Goal: Information Seeking & Learning: Learn about a topic

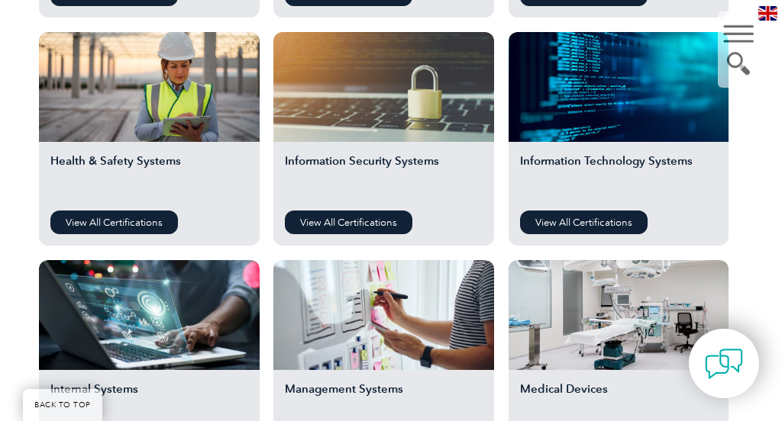
scroll to position [767, 0]
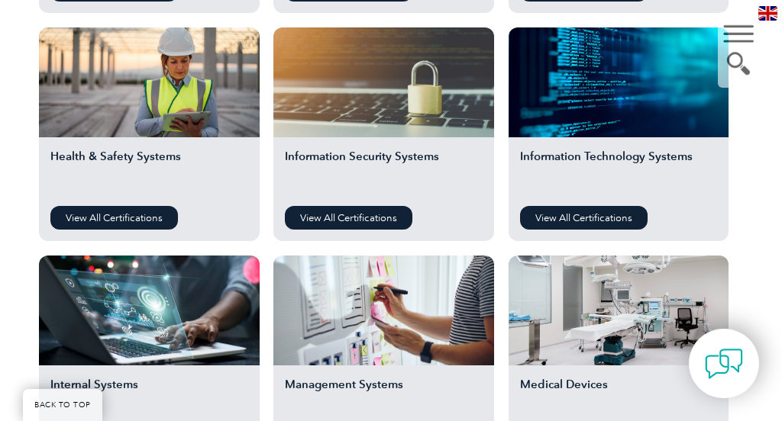
click at [412, 141] on div "Information Security Systems View All Certifications" at bounding box center [383, 189] width 221 height 104
click at [357, 216] on link "View All Certifications" at bounding box center [348, 218] width 127 height 24
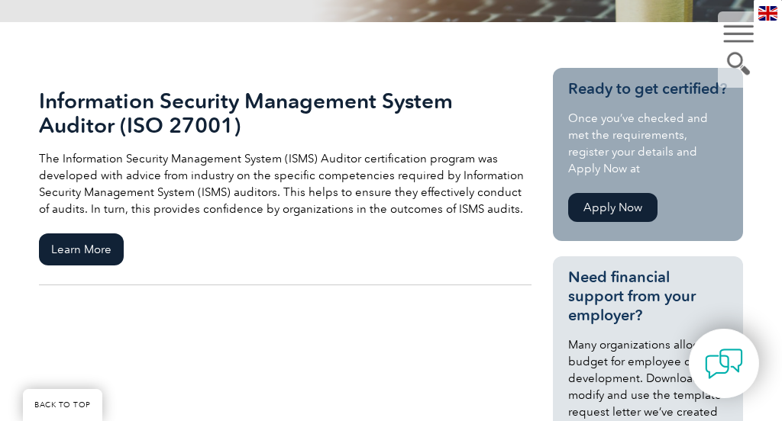
scroll to position [369, 0]
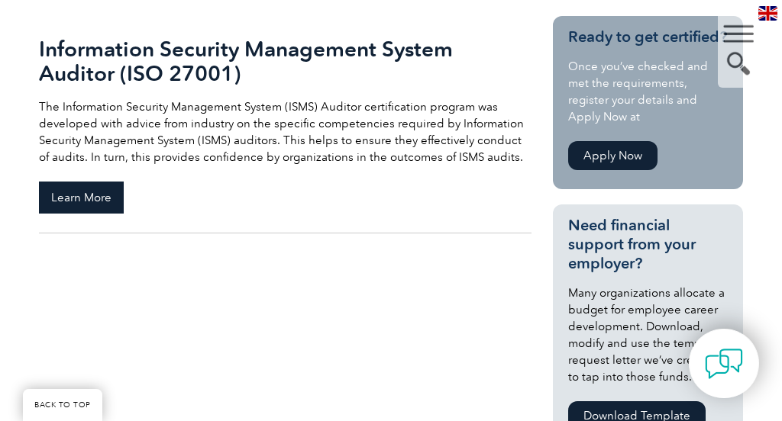
click at [100, 188] on span "Learn More" at bounding box center [81, 198] width 85 height 32
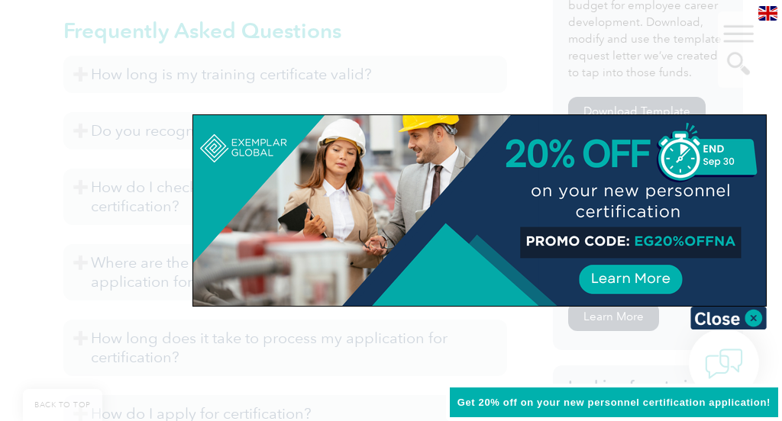
scroll to position [844, 0]
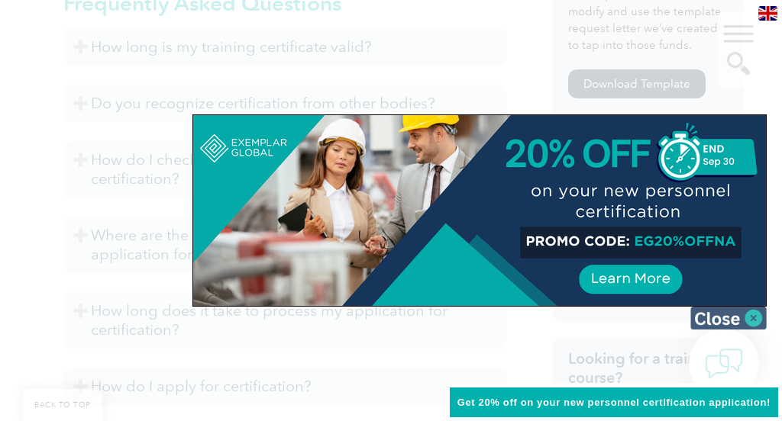
click at [756, 322] on img at bounding box center [728, 318] width 76 height 23
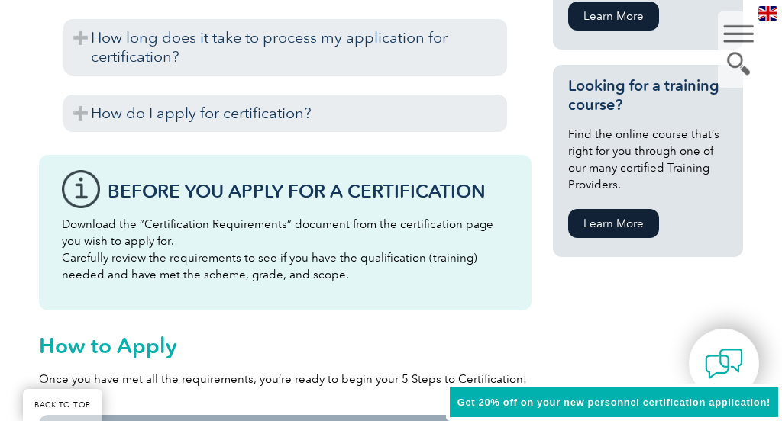
scroll to position [1117, 0]
click at [621, 229] on link "Learn More" at bounding box center [613, 224] width 91 height 29
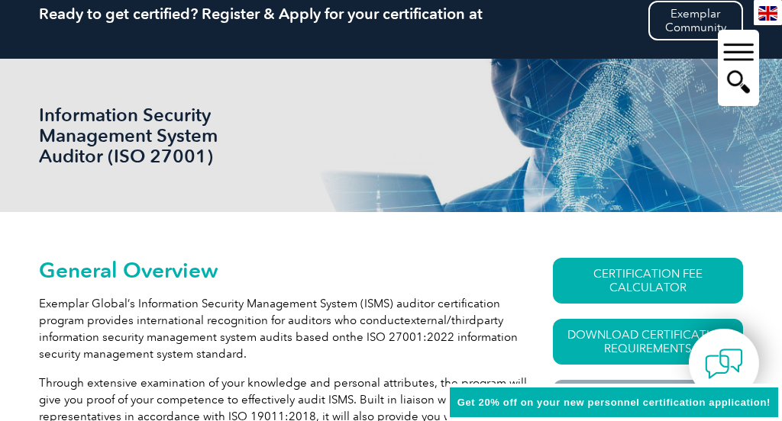
scroll to position [0, 0]
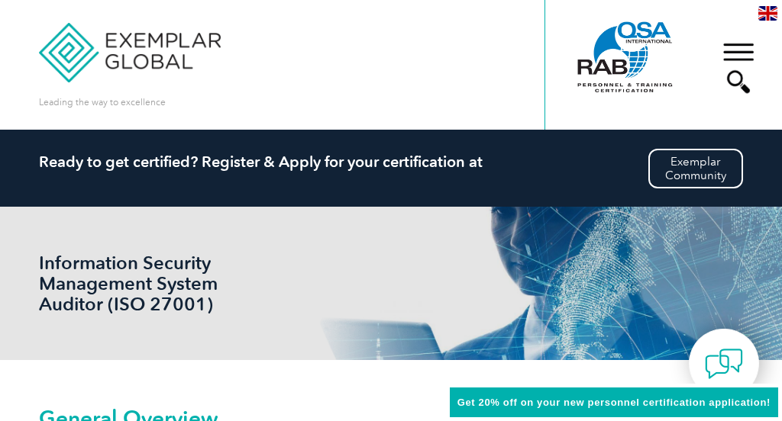
click at [731, 51] on div "▼" at bounding box center [738, 68] width 41 height 76
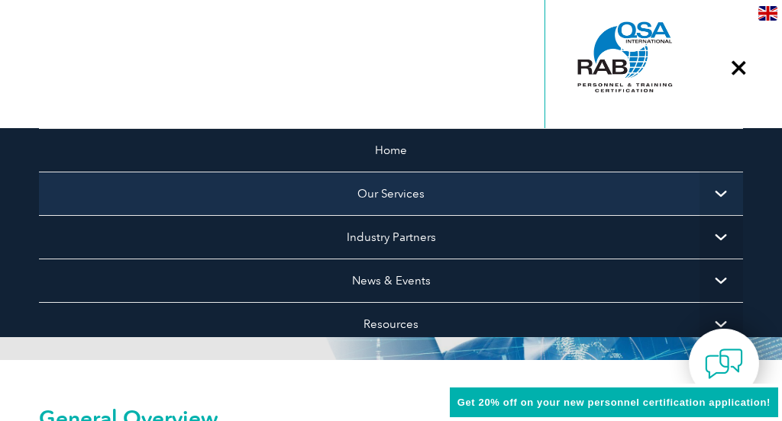
scroll to position [63, 0]
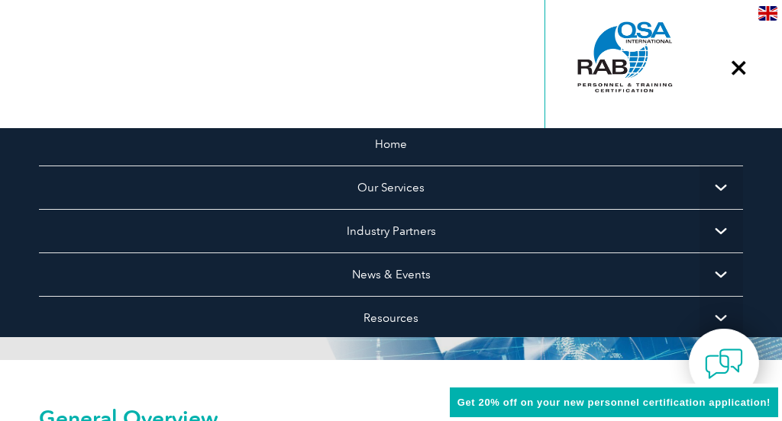
click at [725, 185] on span "▼" at bounding box center [721, 188] width 44 height 44
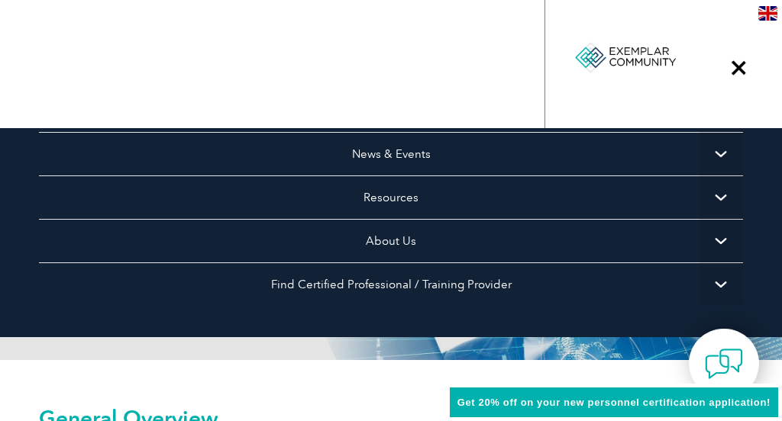
scroll to position [504, 0]
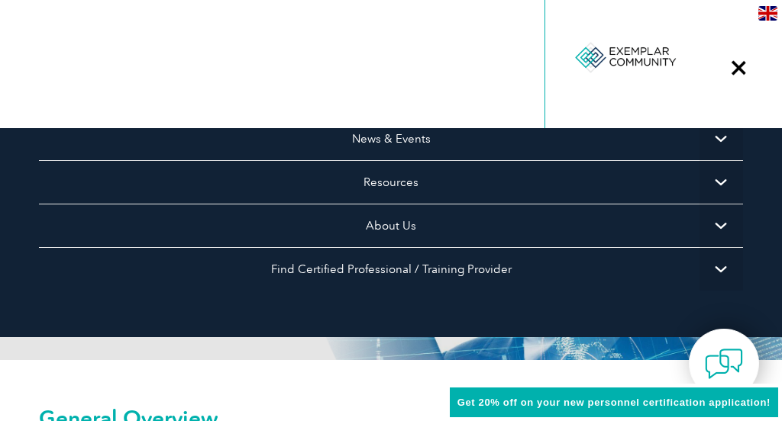
click at [719, 269] on span "▼" at bounding box center [721, 269] width 44 height 44
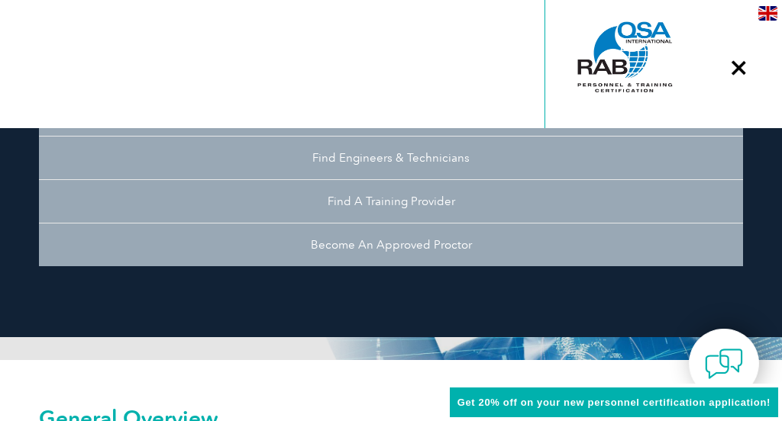
scroll to position [708, 0]
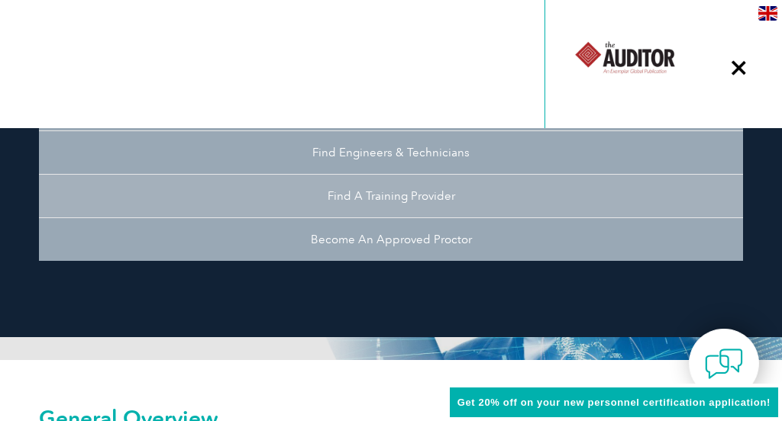
click at [422, 196] on link "Find A Training Provider" at bounding box center [391, 196] width 704 height 44
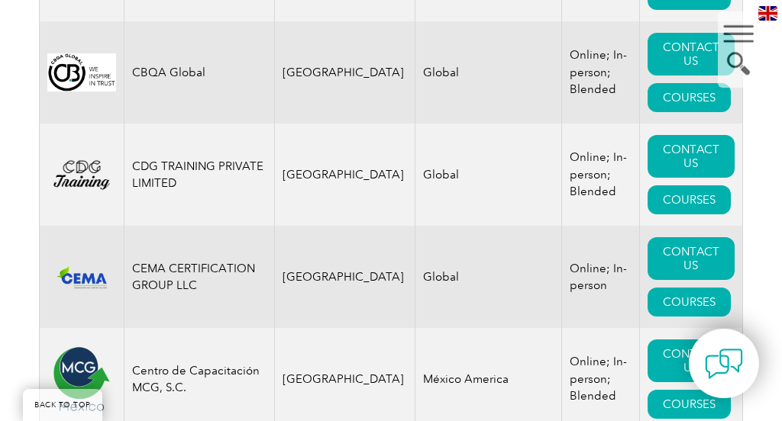
scroll to position [5016, 0]
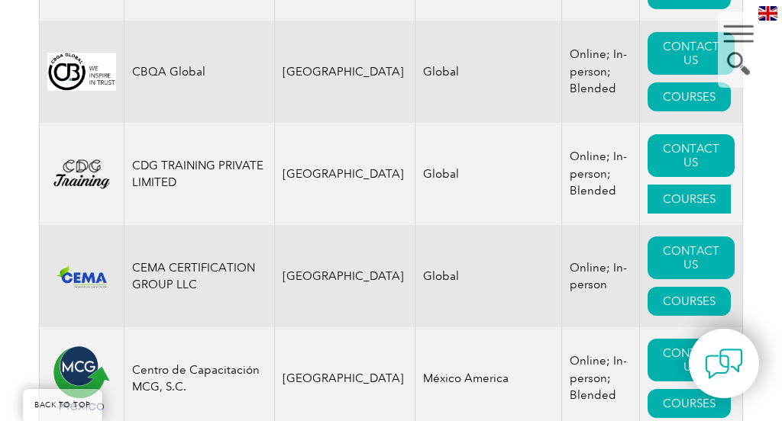
click at [677, 185] on link "COURSES" at bounding box center [688, 199] width 83 height 29
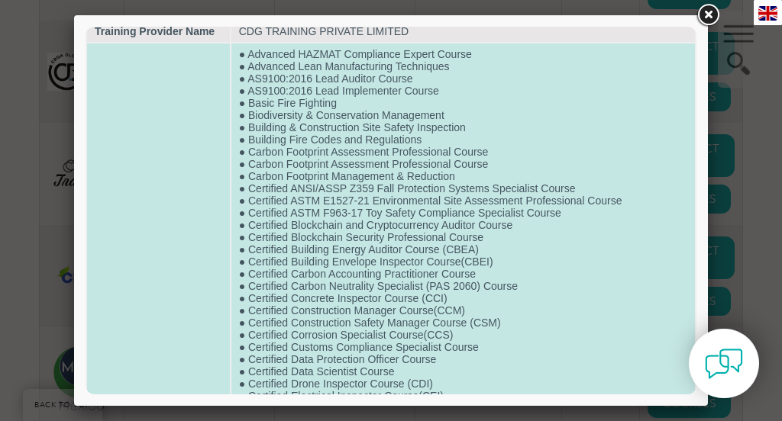
scroll to position [2191, 0]
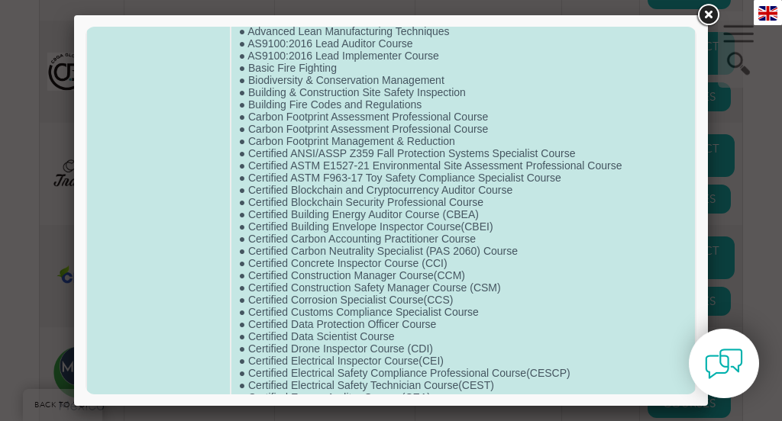
scroll to position [0, 0]
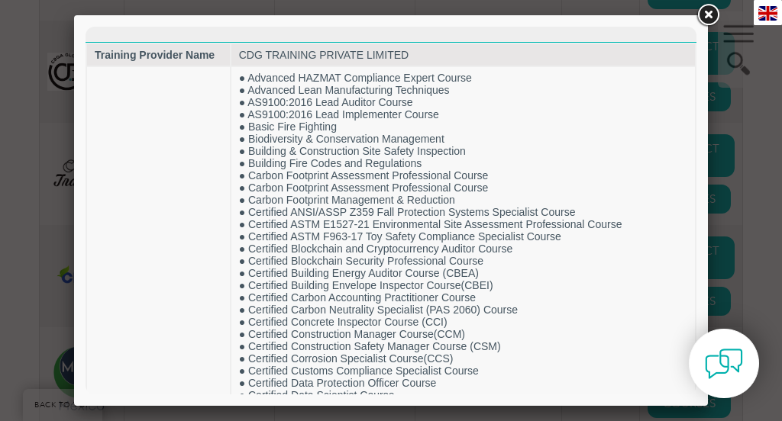
click at [708, 11] on link at bounding box center [707, 15] width 27 height 27
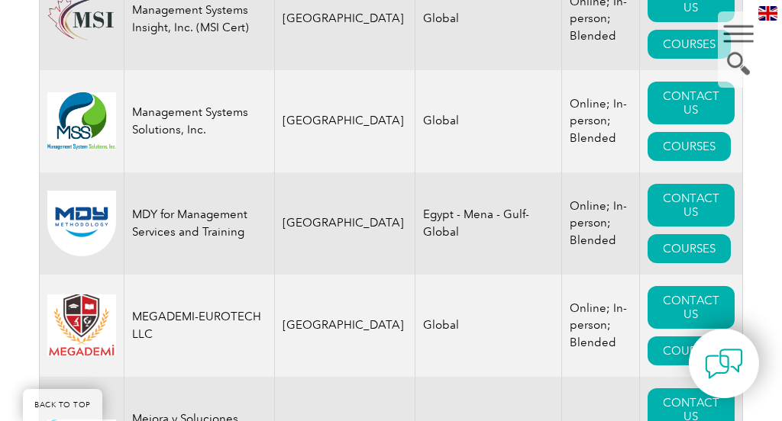
scroll to position [16802, 0]
